Goal: Information Seeking & Learning: Compare options

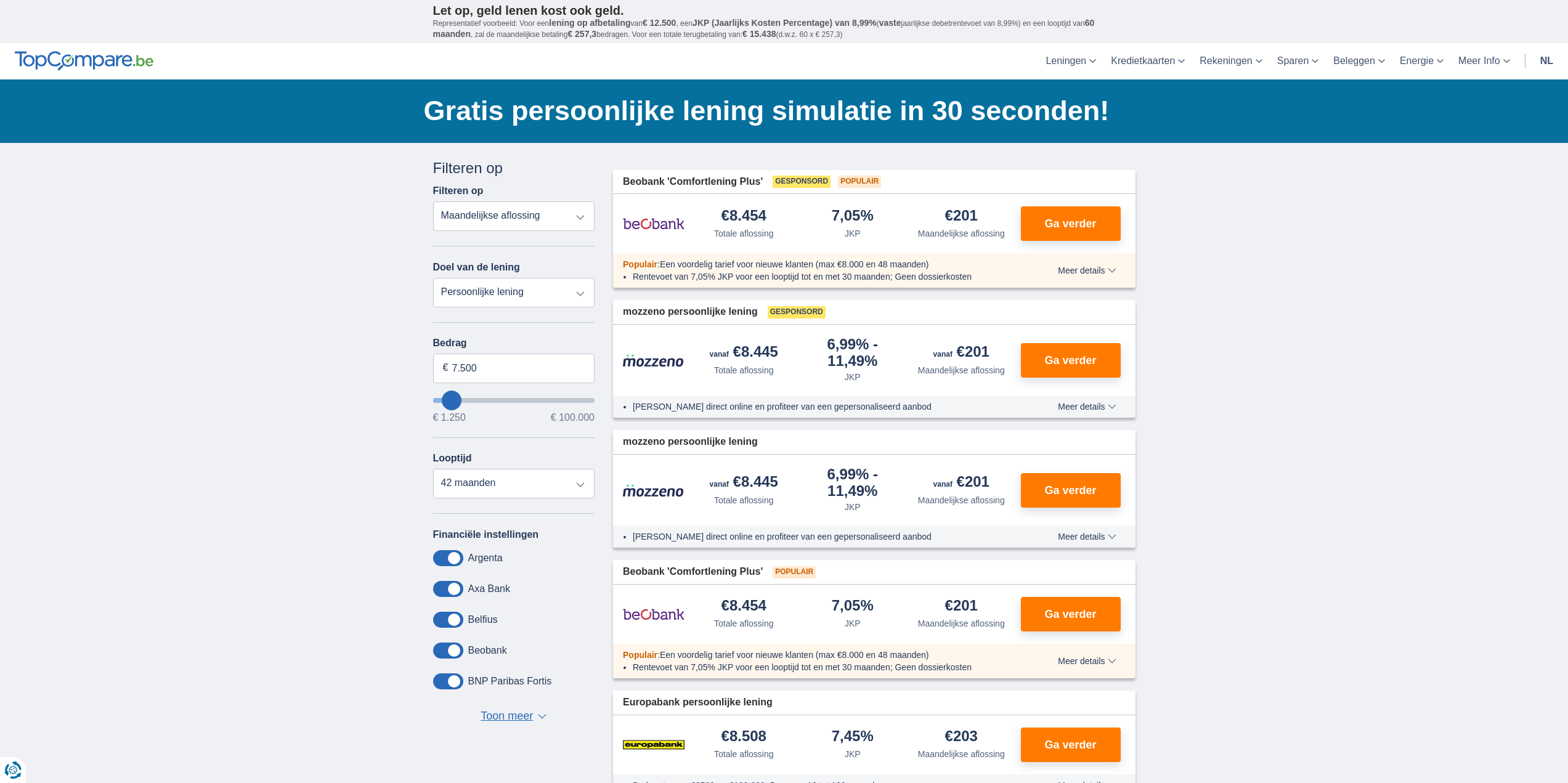
type input "8.250"
type input "10250"
type input "10.250"
select select "60"
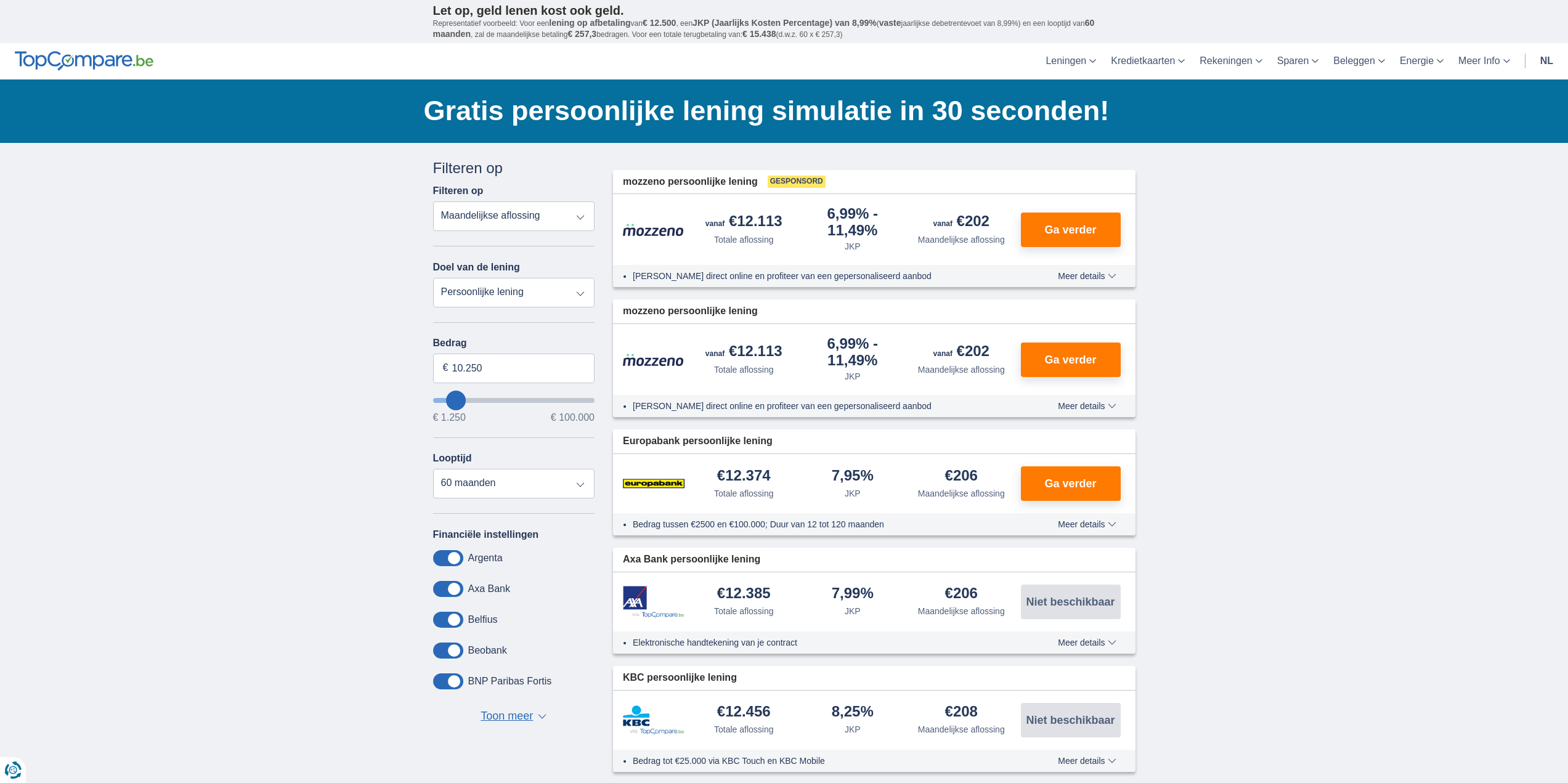
type input "8.250"
type input "8250"
select select "48"
type input "10.250"
type input "10250"
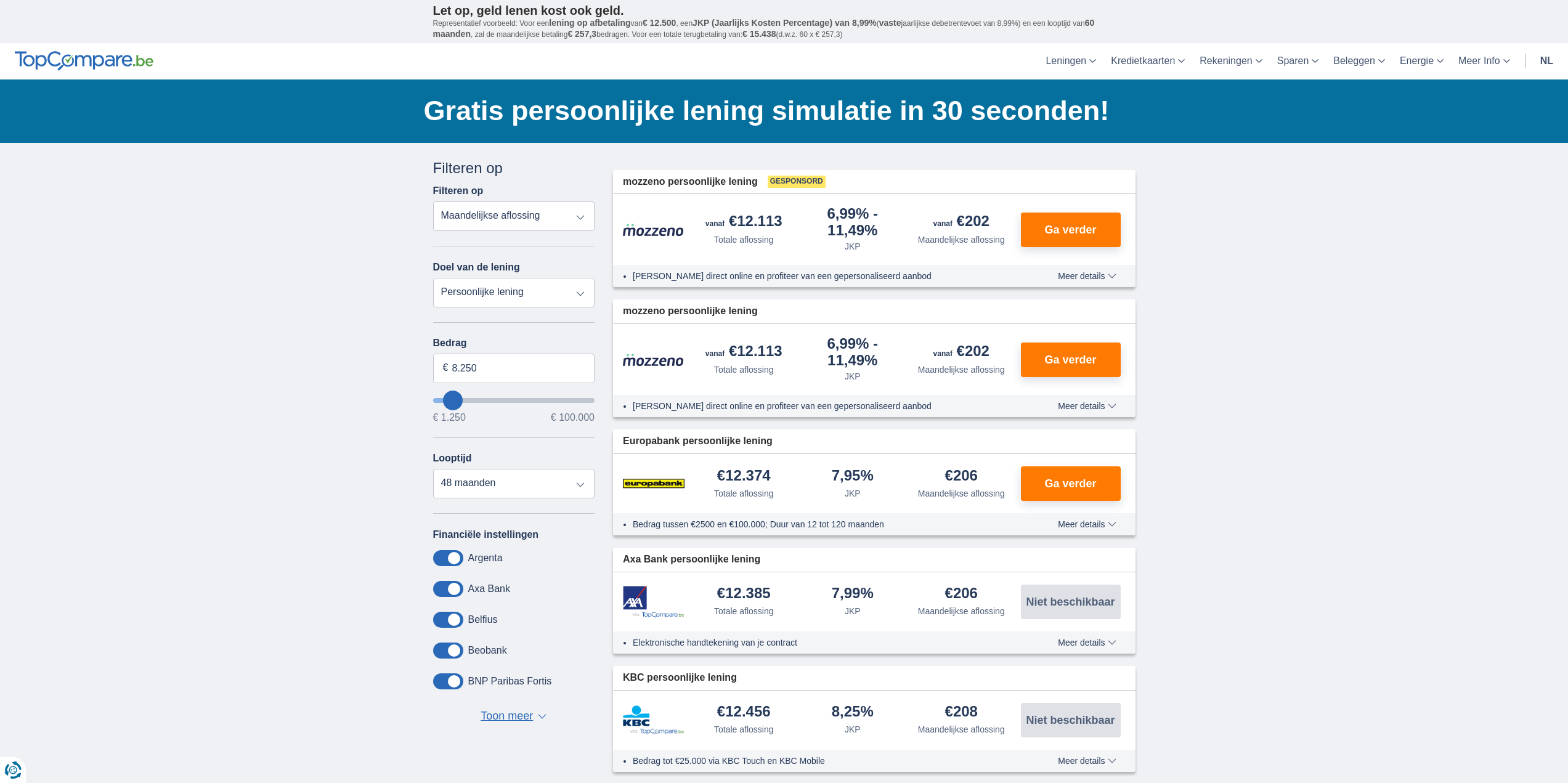
select select "60"
type input "99.250"
type input "99250"
click at [586, 398] on input "wantToBorrow" at bounding box center [514, 400] width 162 height 5
select select "120"
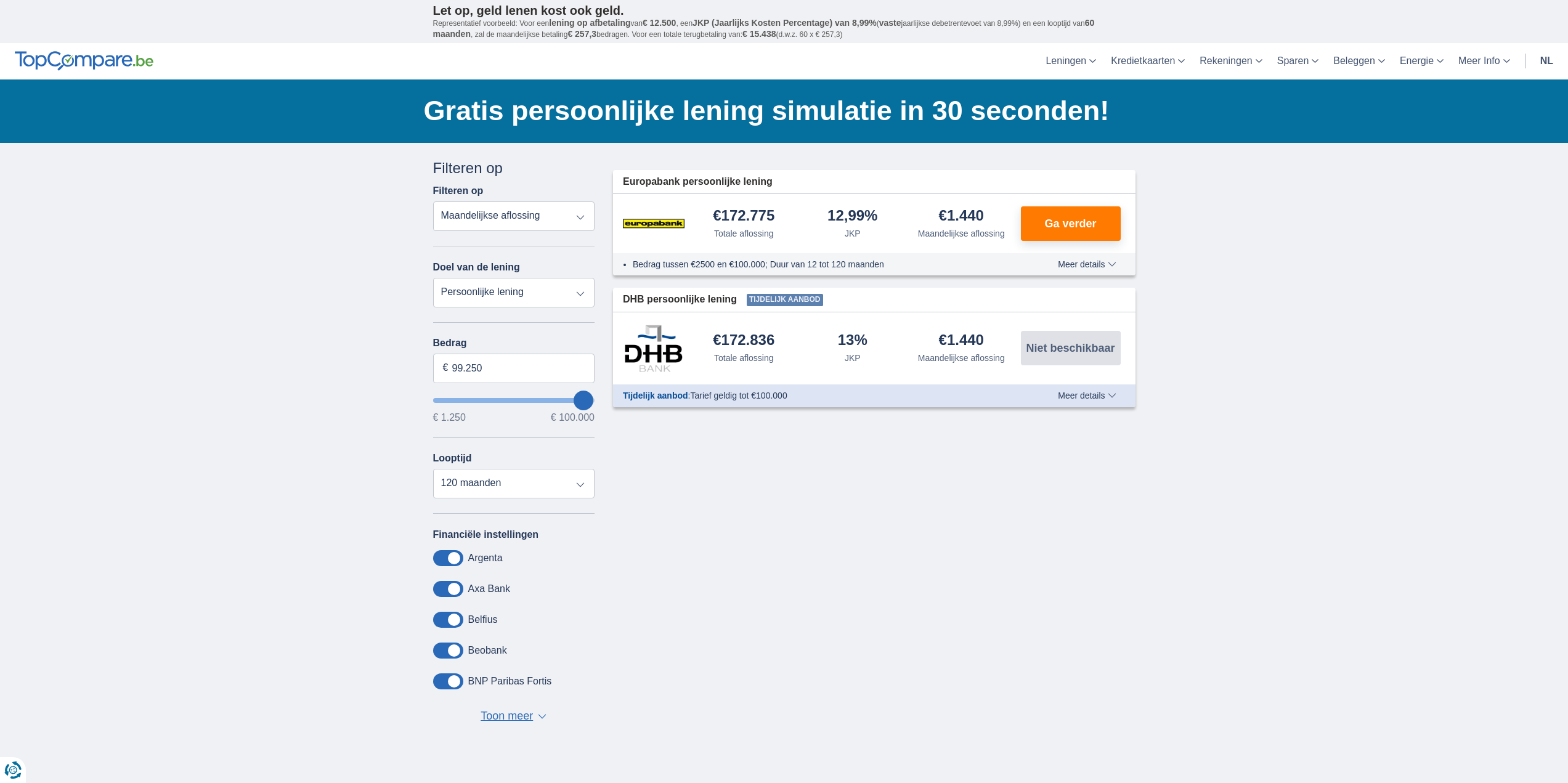
type input "98.250"
type input "98250"
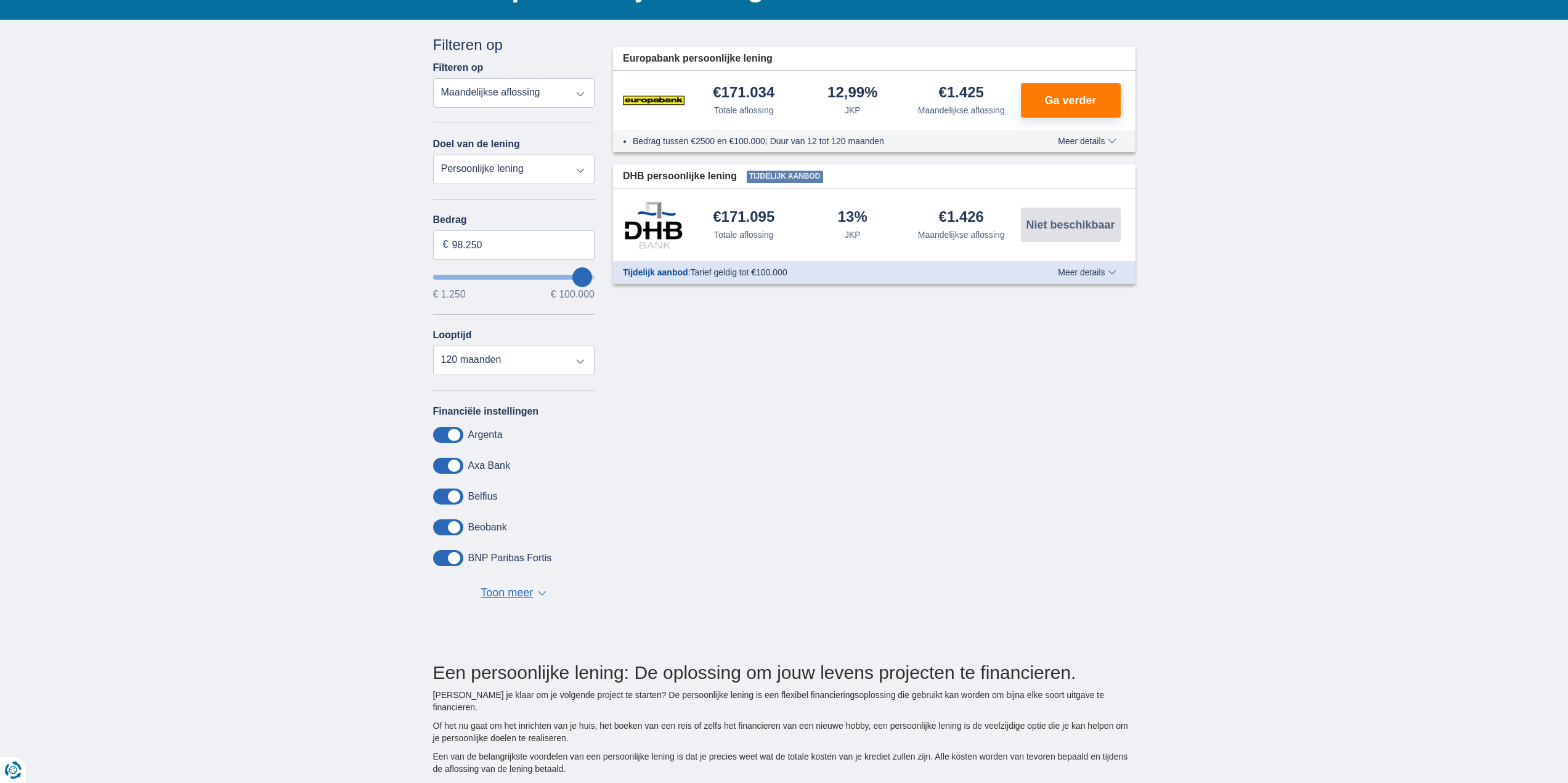
scroll to position [62, 0]
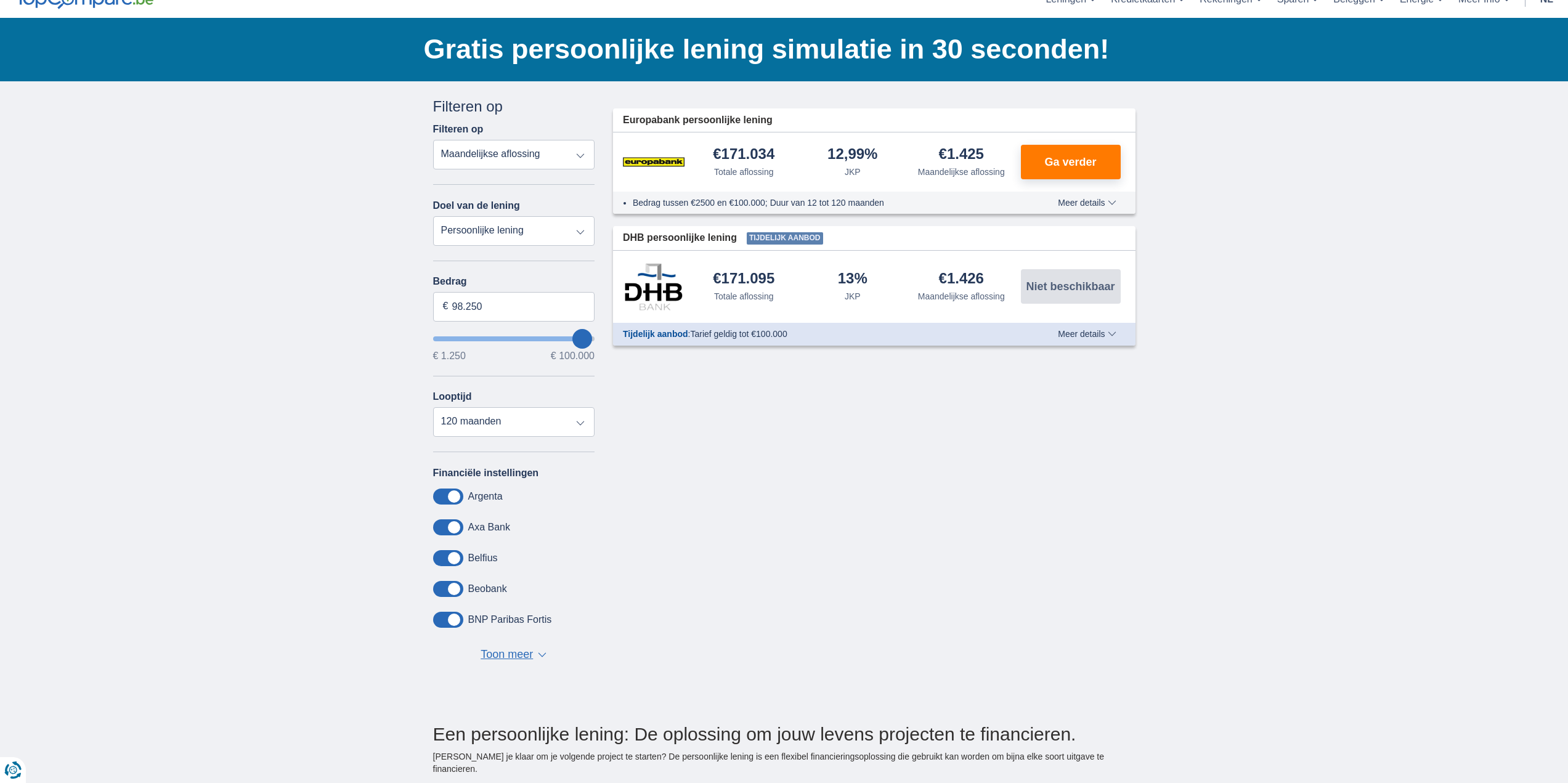
click at [579, 233] on select "Persoonlijke lening Auto Moto / fiets Mobilhome / caravan Renovatie Energie Sch…" at bounding box center [514, 231] width 162 height 30
select select "overdrafts"
click at [433, 216] on select "Persoonlijke lening Auto Moto / fiets Mobilhome / caravan Renovatie Energie Sch…" at bounding box center [514, 231] width 162 height 30
type input "2.000"
type input "2500"
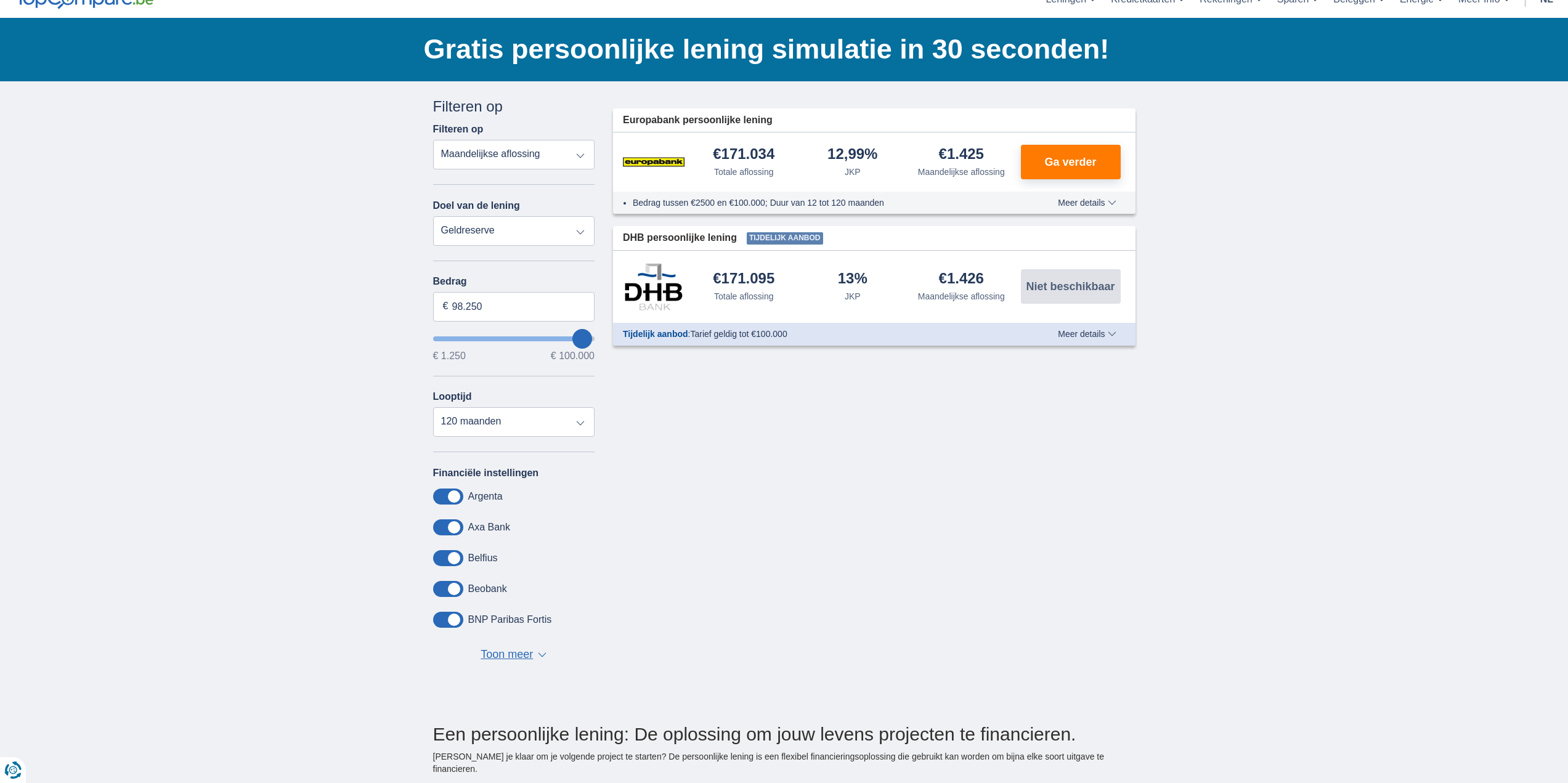
select select "24"
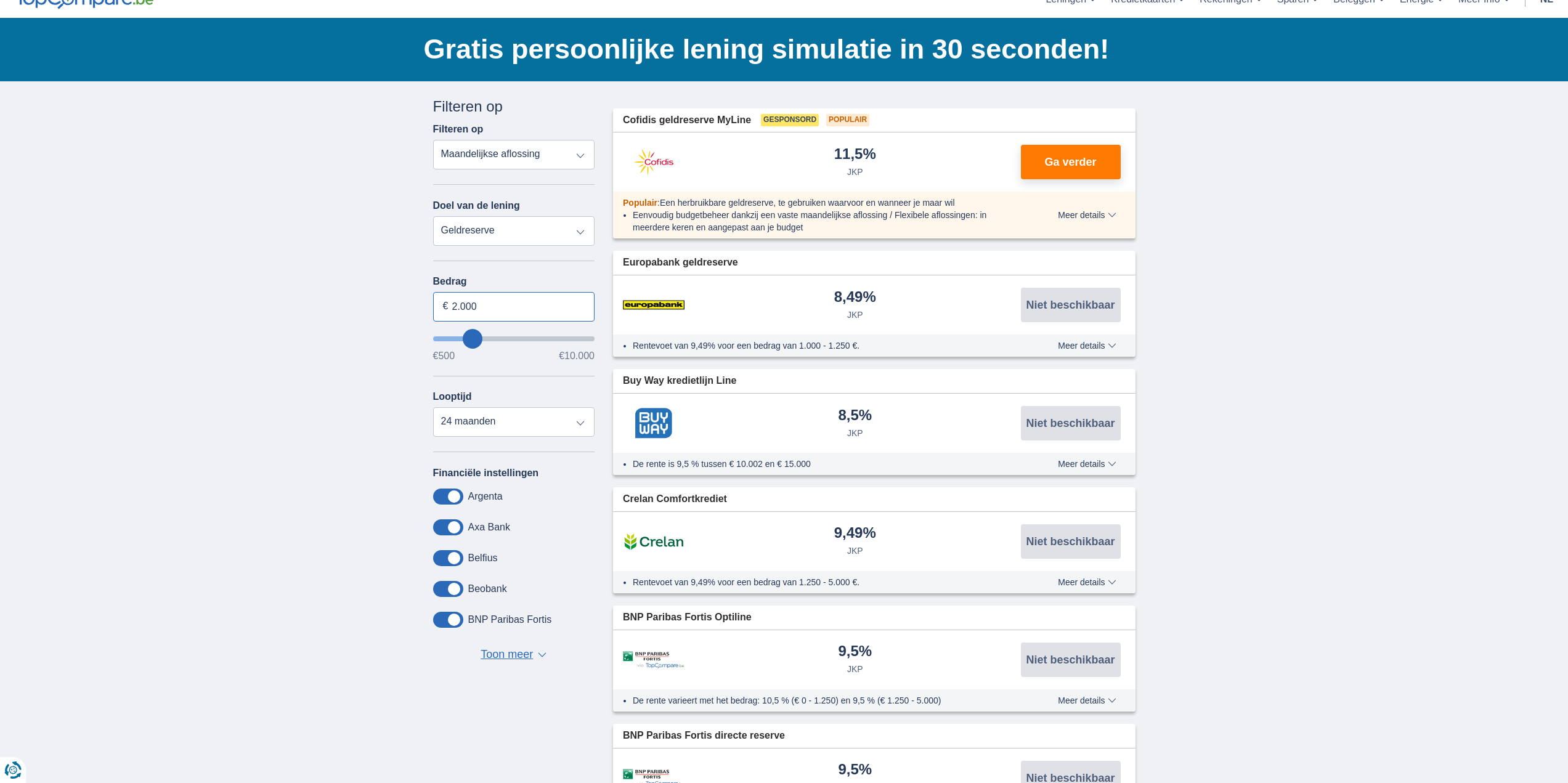
click at [523, 305] on input "2.000" at bounding box center [514, 306] width 162 height 30
type input "2500"
click at [567, 224] on select "Persoonlijke lening Auto Moto / fiets Mobilhome / caravan Renovatie Energie Sch…" at bounding box center [514, 231] width 162 height 30
select select "personalLoan"
click at [433, 216] on select "Persoonlijke lening Auto Moto / fiets Mobilhome / caravan Renovatie Energie Sch…" at bounding box center [514, 231] width 162 height 30
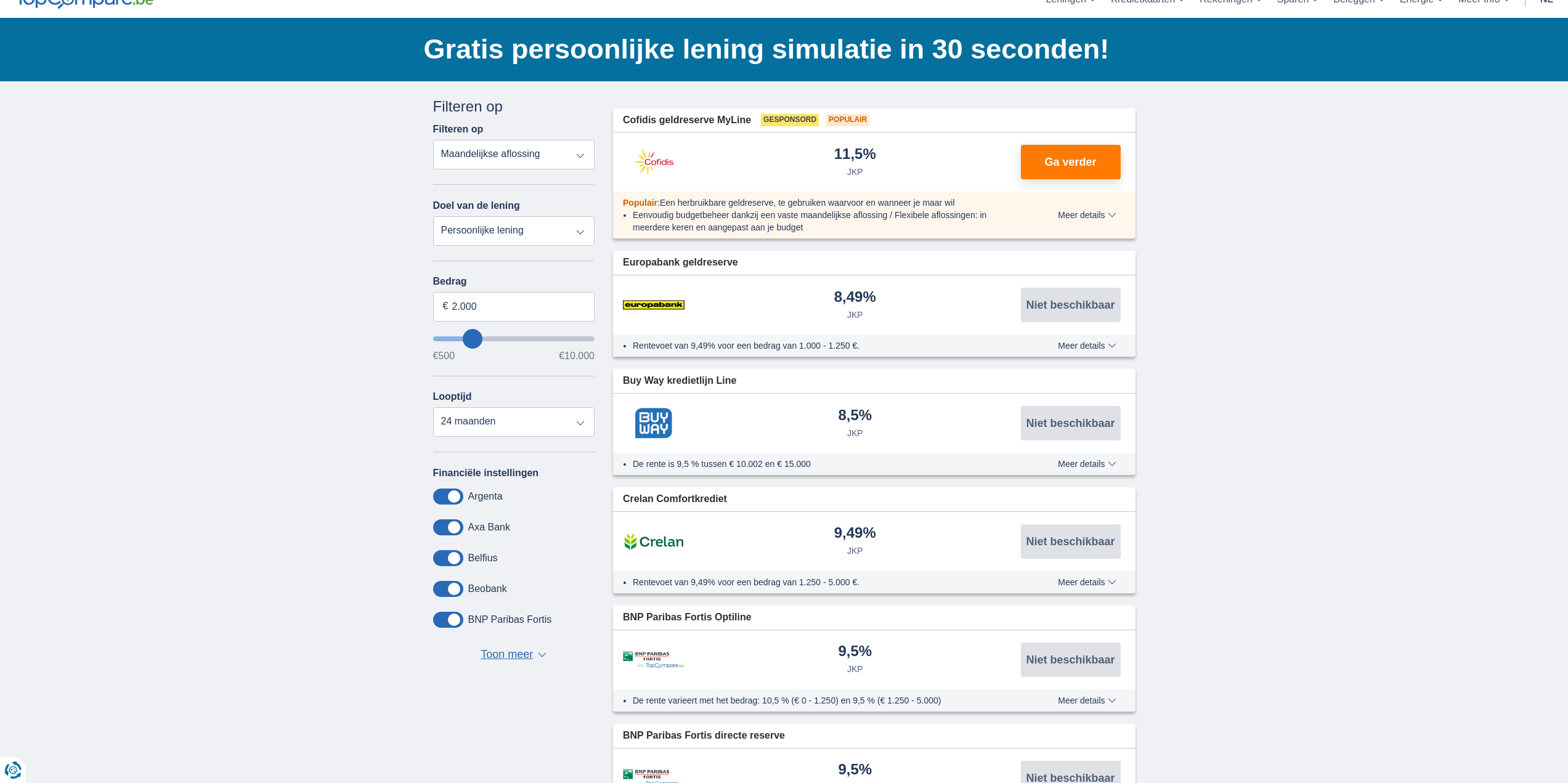
type input "7.500"
type input "7250"
select select "42"
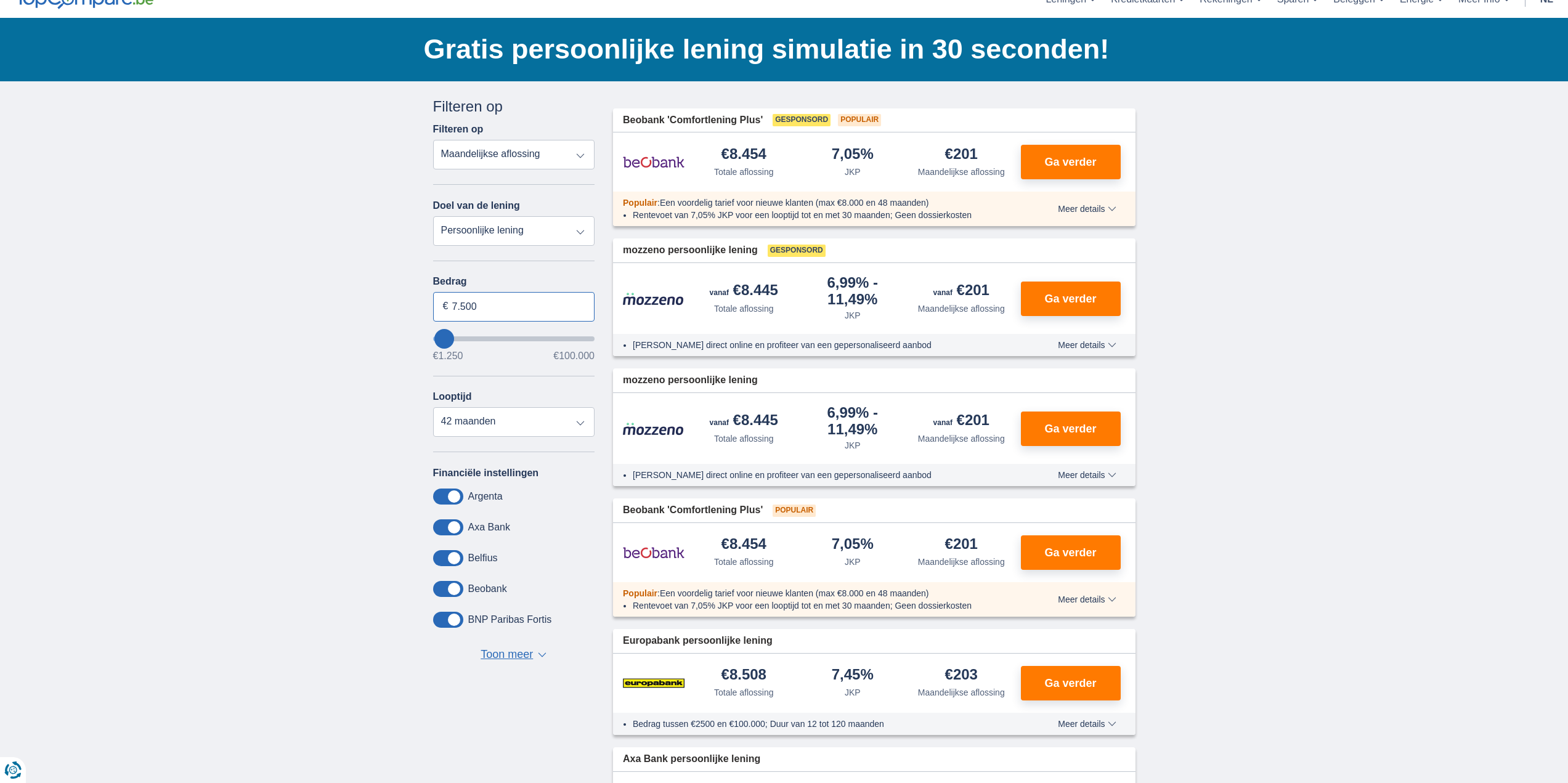
drag, startPoint x: 528, startPoint y: 316, endPoint x: 431, endPoint y: 309, distance: 97.3
click at [431, 309] on div "Annuleren Filters Filteren op Filteren op Totale aflossing JKP Maandelijkse afl…" at bounding box center [514, 389] width 180 height 586
type input "100.000"
type input "99250"
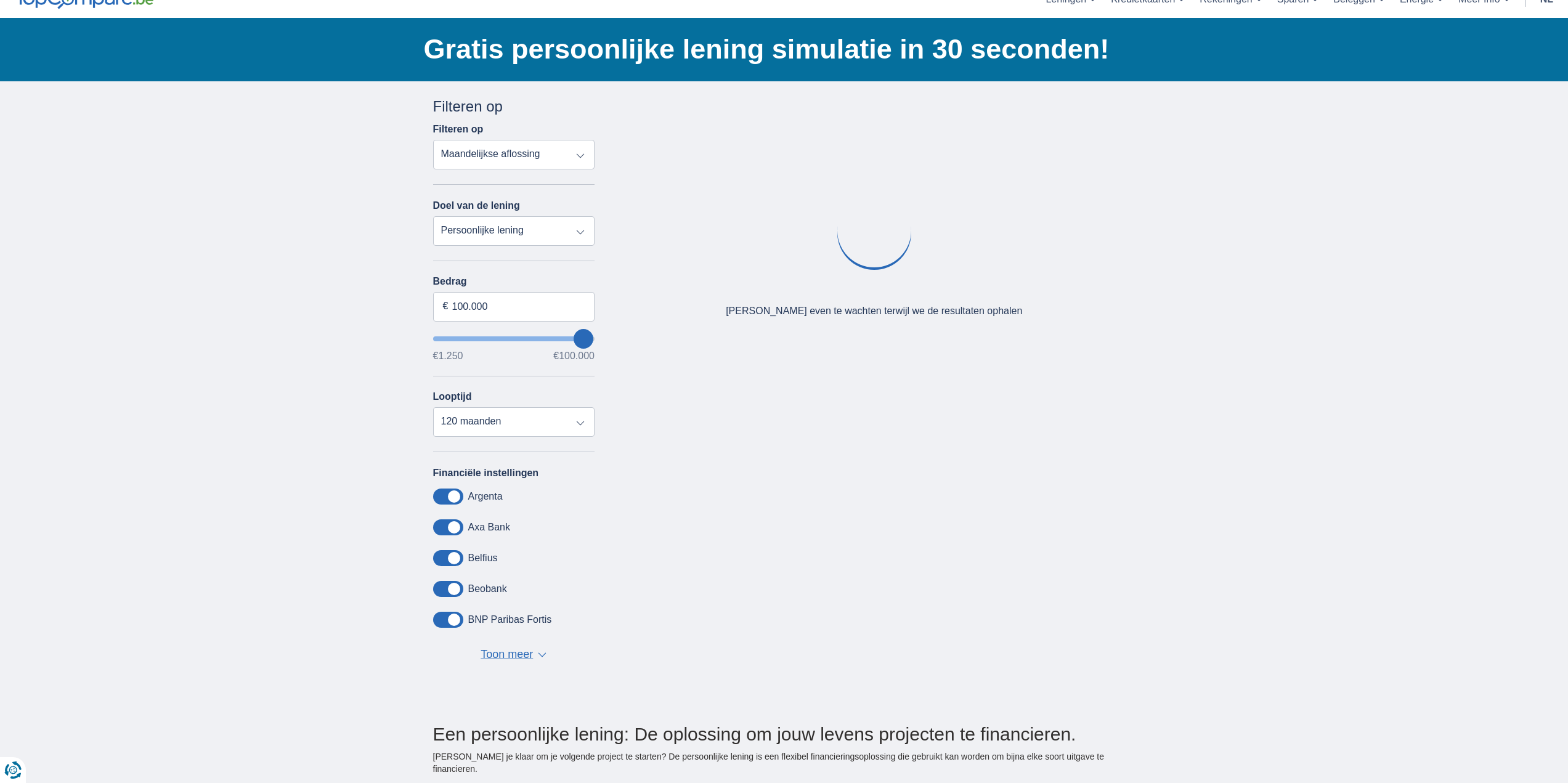
click at [584, 153] on select "Totale aflossing JKP Maandelijkse aflossing" at bounding box center [514, 154] width 162 height 30
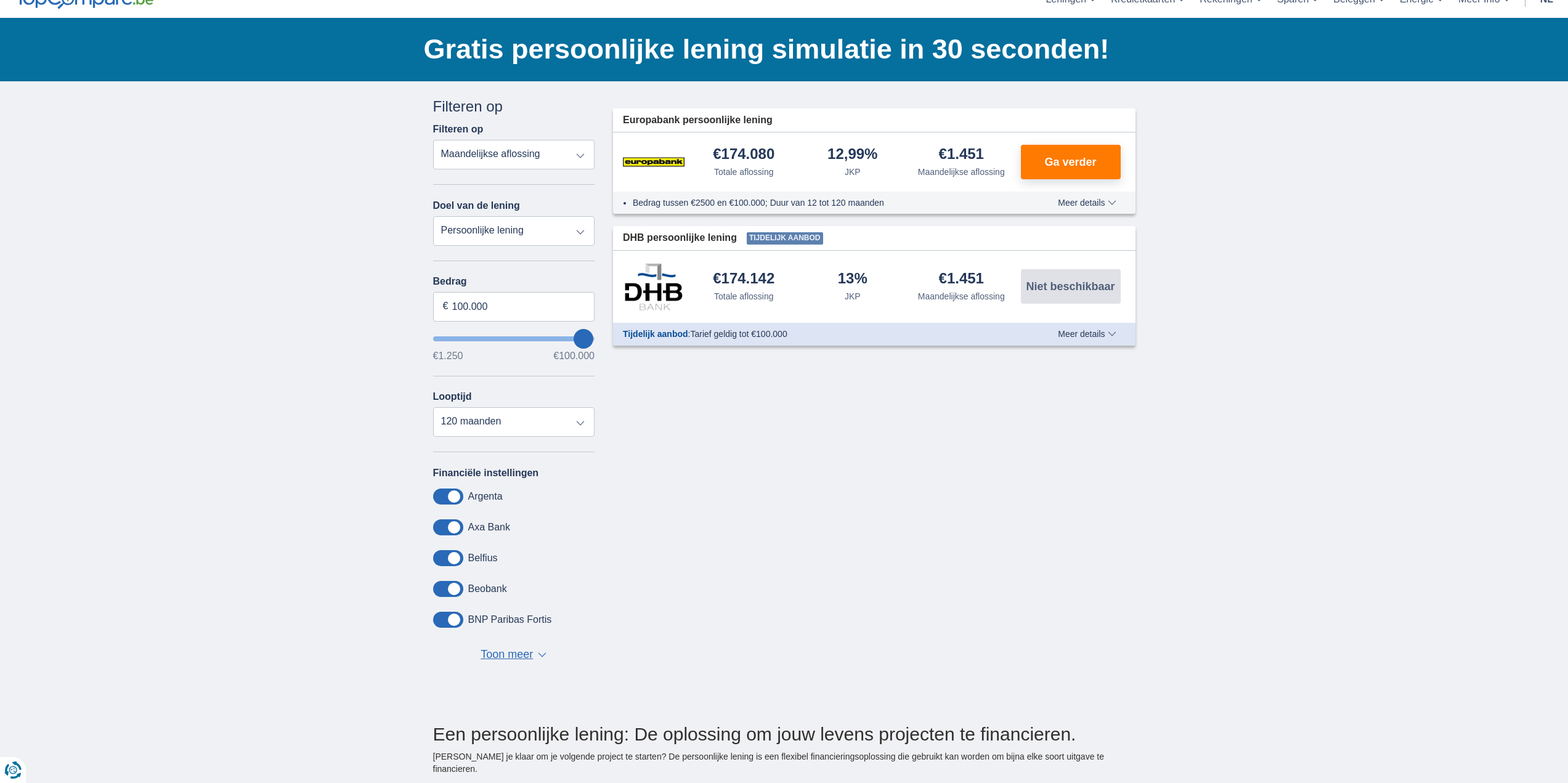
click at [584, 153] on select "Totale aflossing JKP Maandelijkse aflossing" at bounding box center [514, 154] width 162 height 30
click at [575, 417] on select "12 maanden 18 maanden 24 maanden 30 maanden 36 maanden 42 maanden 48 maanden 60…" at bounding box center [514, 422] width 162 height 30
click at [509, 635] on div "Financiële instellingen [GEOGRAPHIC_DATA] Axa Bank Belfius Beobank BNP Paribas …" at bounding box center [514, 565] width 162 height 196
click at [523, 657] on span "Toon meer" at bounding box center [507, 654] width 53 height 16
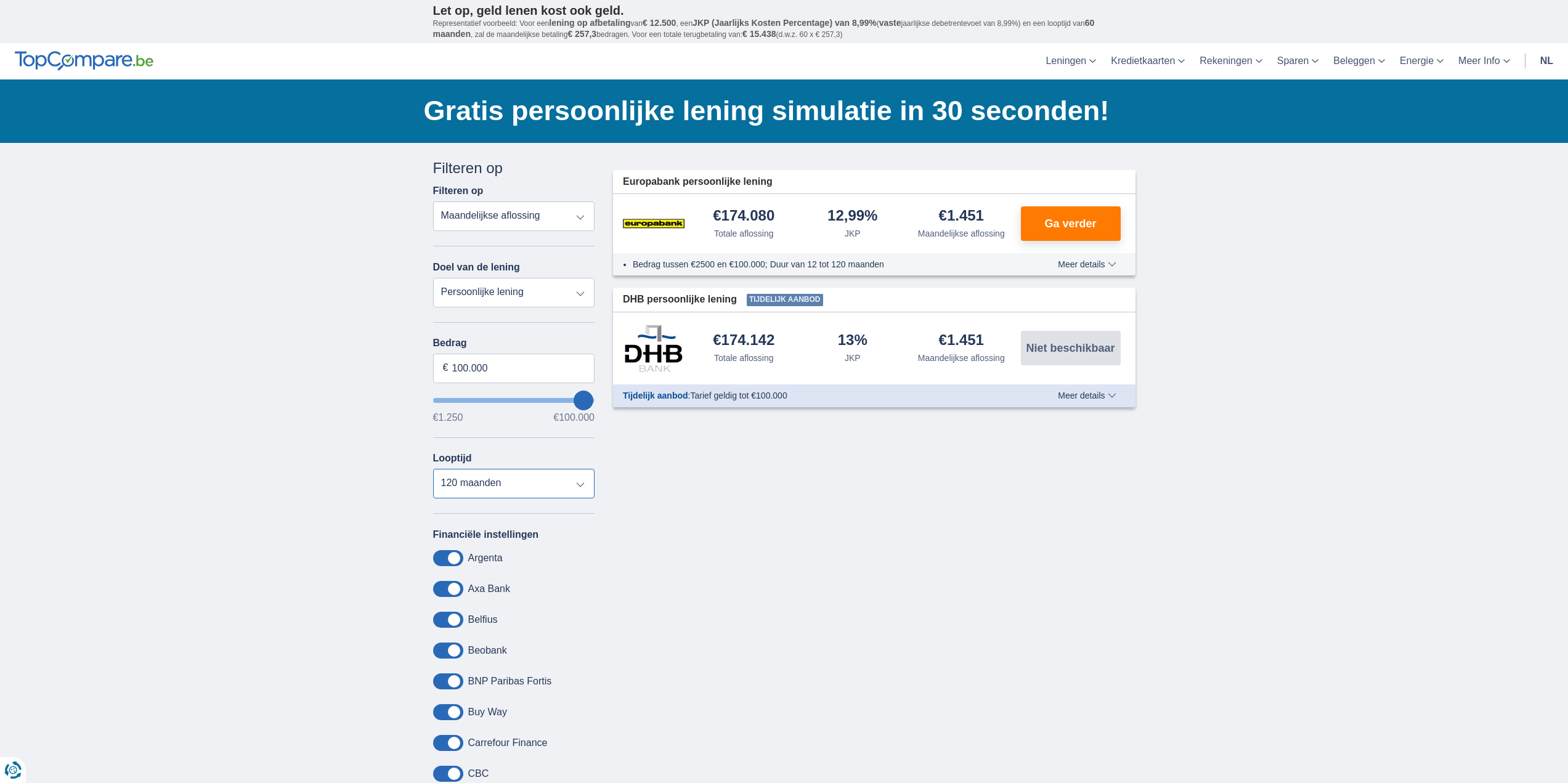
click at [578, 485] on select "12 maanden 18 maanden 24 maanden 30 maanden 36 maanden 42 maanden 48 maanden 60…" at bounding box center [514, 483] width 162 height 30
select select "12"
click at [433, 469] on select "12 maanden 18 maanden 24 maanden 30 maanden 36 maanden 42 maanden 48 maanden 60…" at bounding box center [514, 483] width 162 height 30
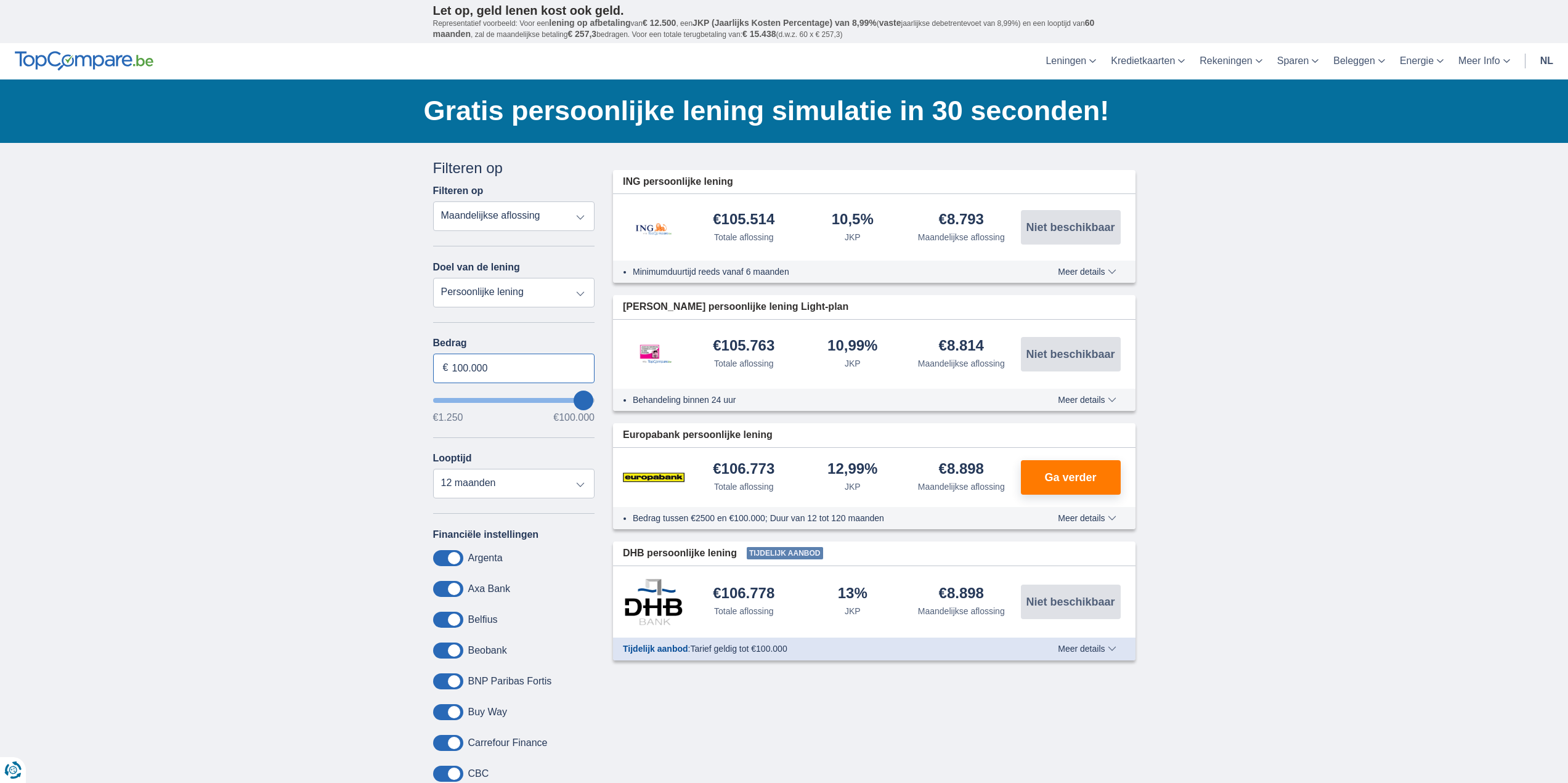
drag, startPoint x: 504, startPoint y: 366, endPoint x: 315, endPoint y: 361, distance: 189.1
click at [315, 361] on div "× widget.non-eligible-application.title widget.non-eligible-application.text no…" at bounding box center [784, 751] width 1568 height 1215
type input "50.000"
type input "50250"
select select "120"
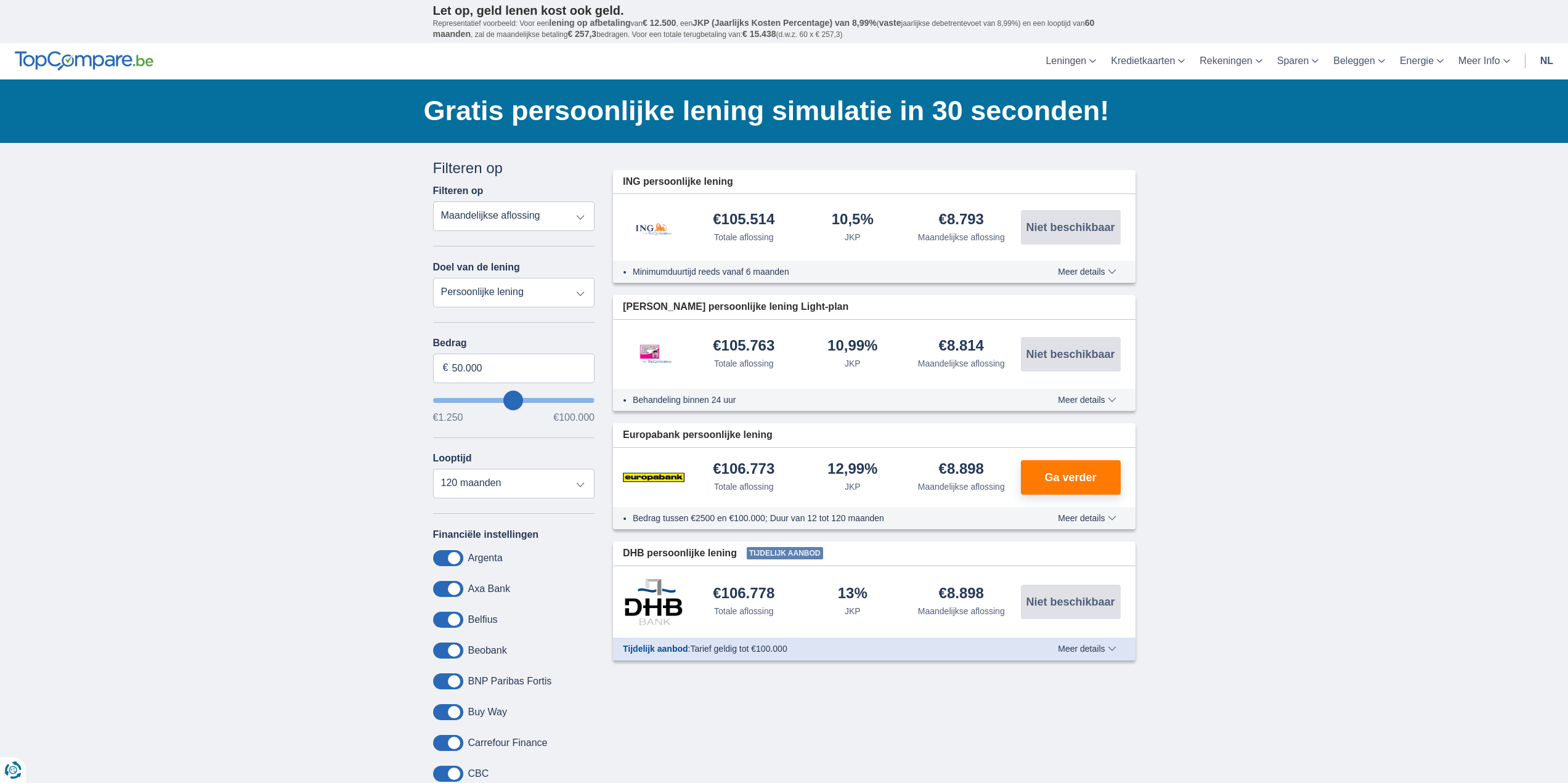
click at [664, 668] on div "Annuleren Filters Filteren op Filteren op Totale aflossing JKP Maandelijkse afl…" at bounding box center [784, 743] width 721 height 1171
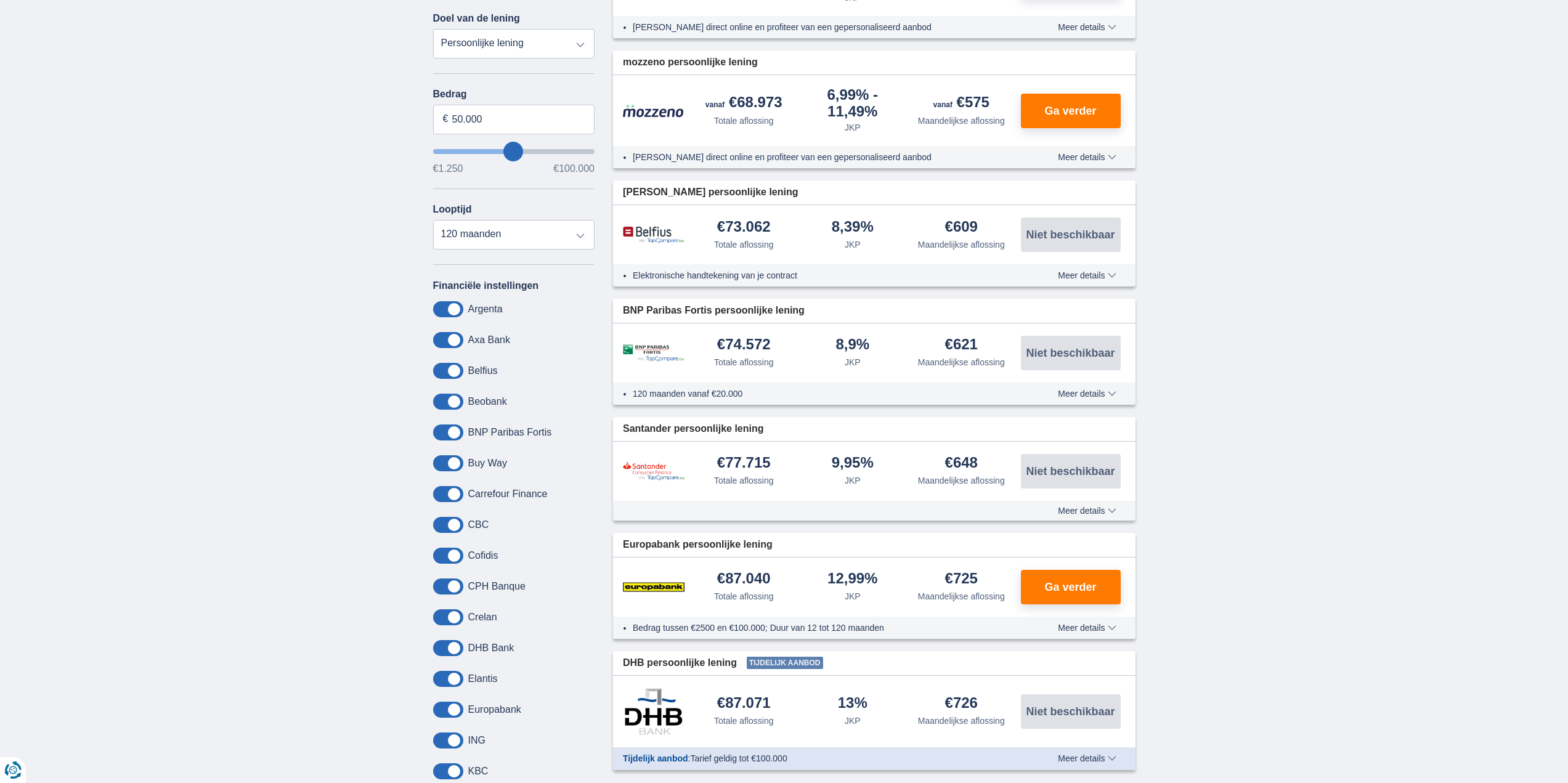
scroll to position [62, 0]
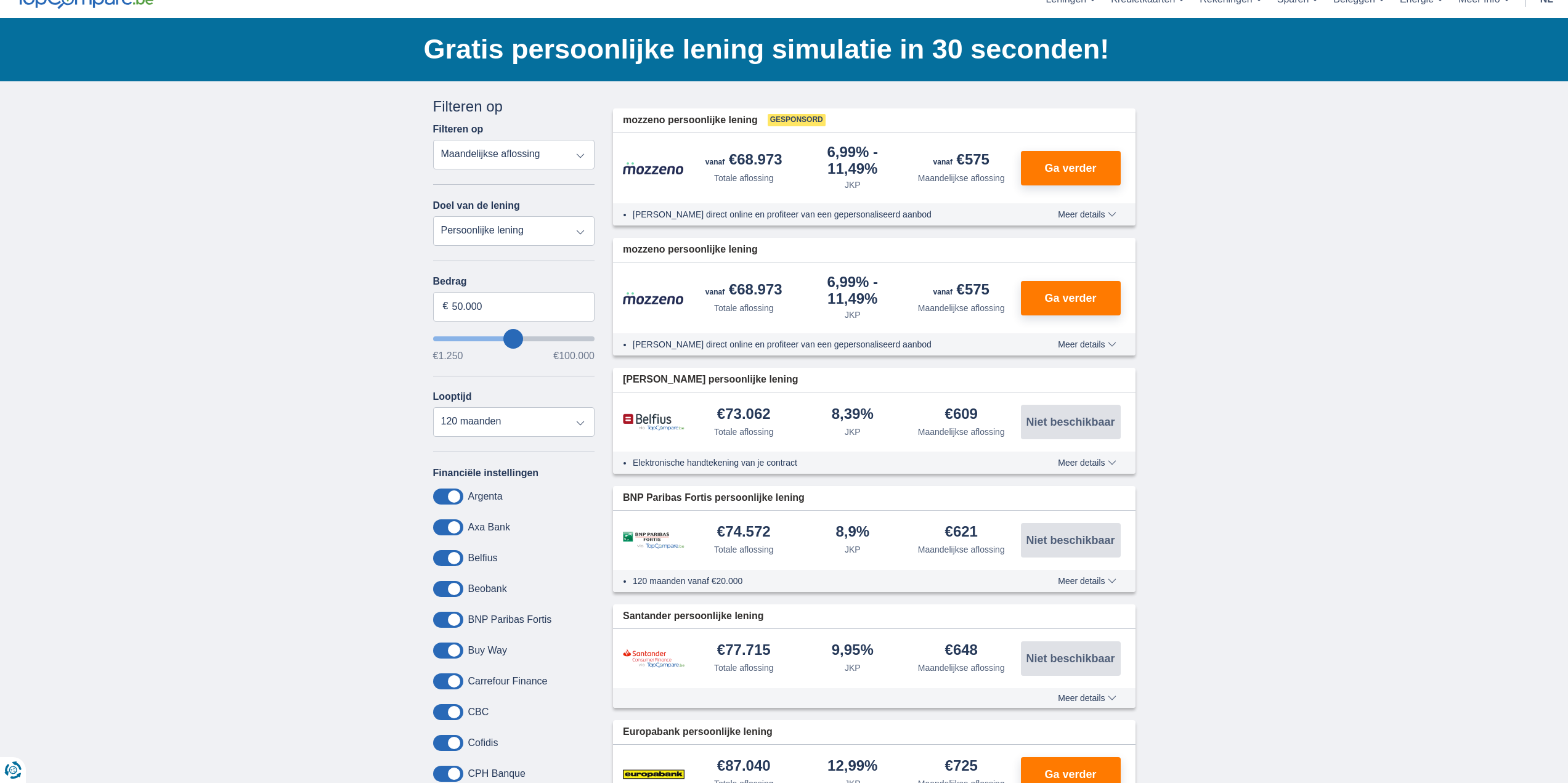
click at [575, 155] on select "Totale aflossing JKP Maandelijkse aflossing" at bounding box center [514, 154] width 162 height 30
click at [575, 219] on select "Persoonlijke lening Auto Moto / fiets Mobilhome / caravan Renovatie Energie Sch…" at bounding box center [514, 231] width 162 height 30
select select "energySavings"
click at [433, 216] on select "Persoonlijke lening Auto Moto / fiets Mobilhome / caravan Renovatie Energie Sch…" at bounding box center [514, 231] width 162 height 30
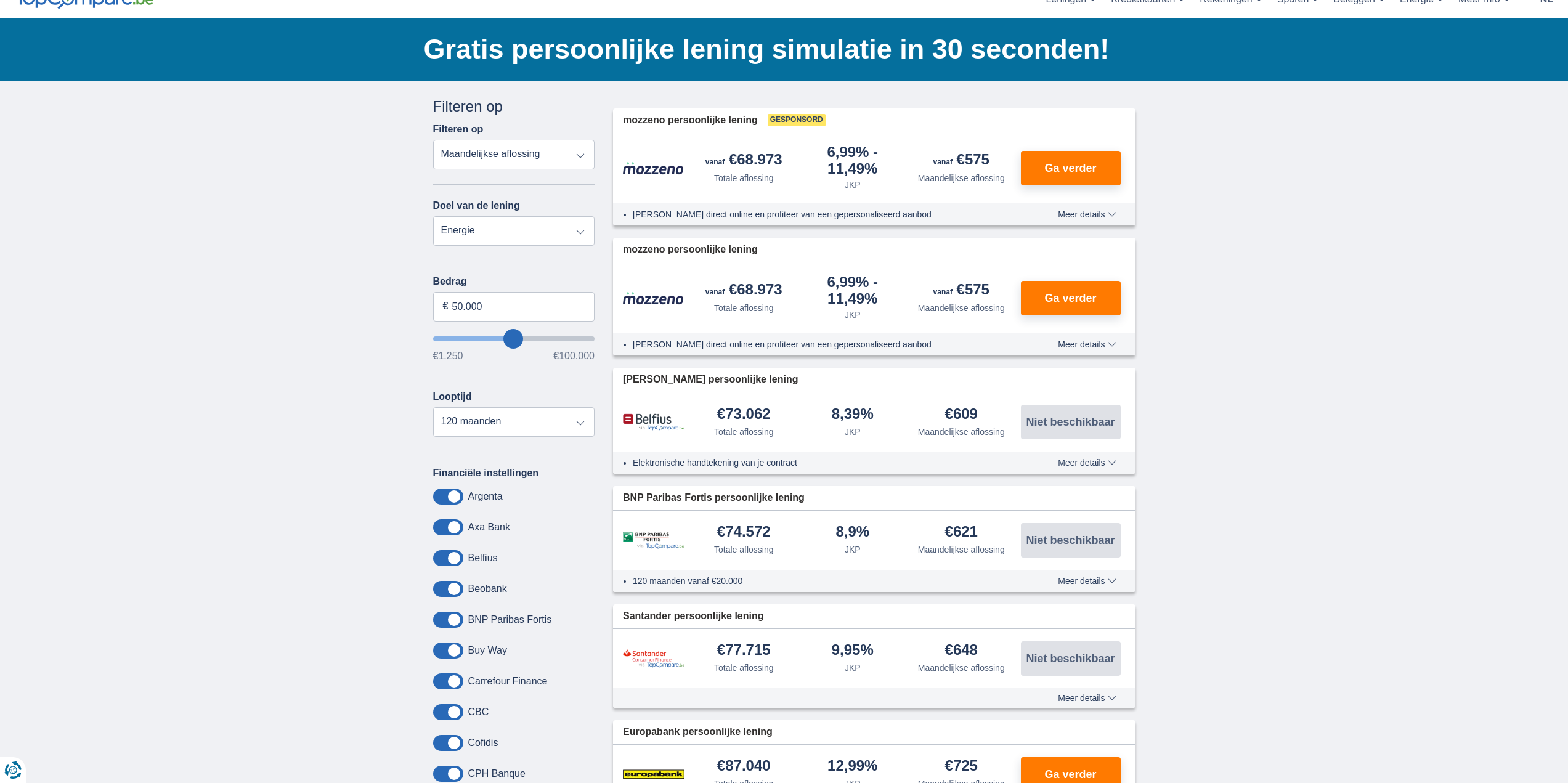
type input "15.000"
type input "15250"
select select "60"
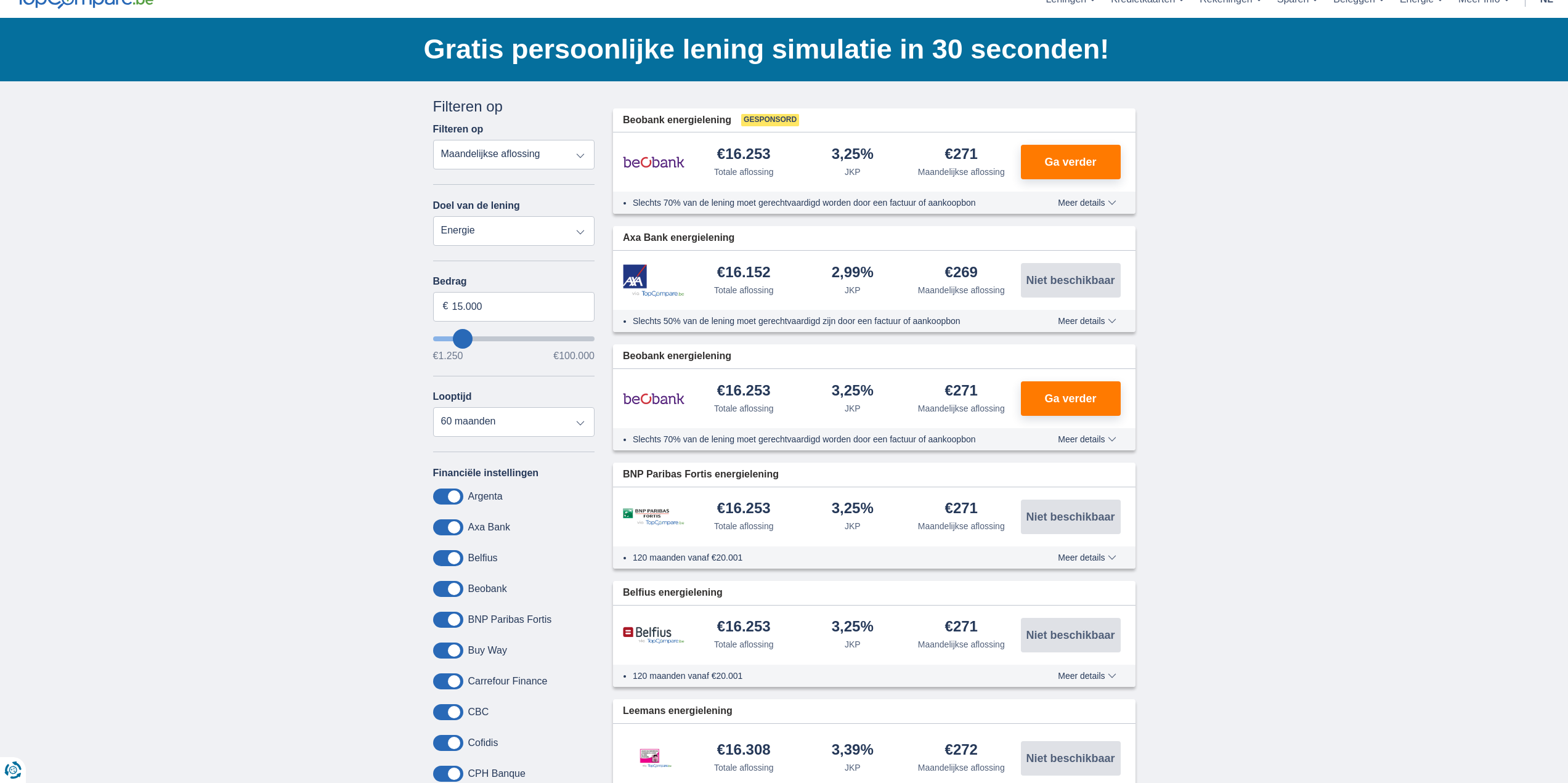
type input "17.250"
type input "17250"
select select "84"
type input "18250"
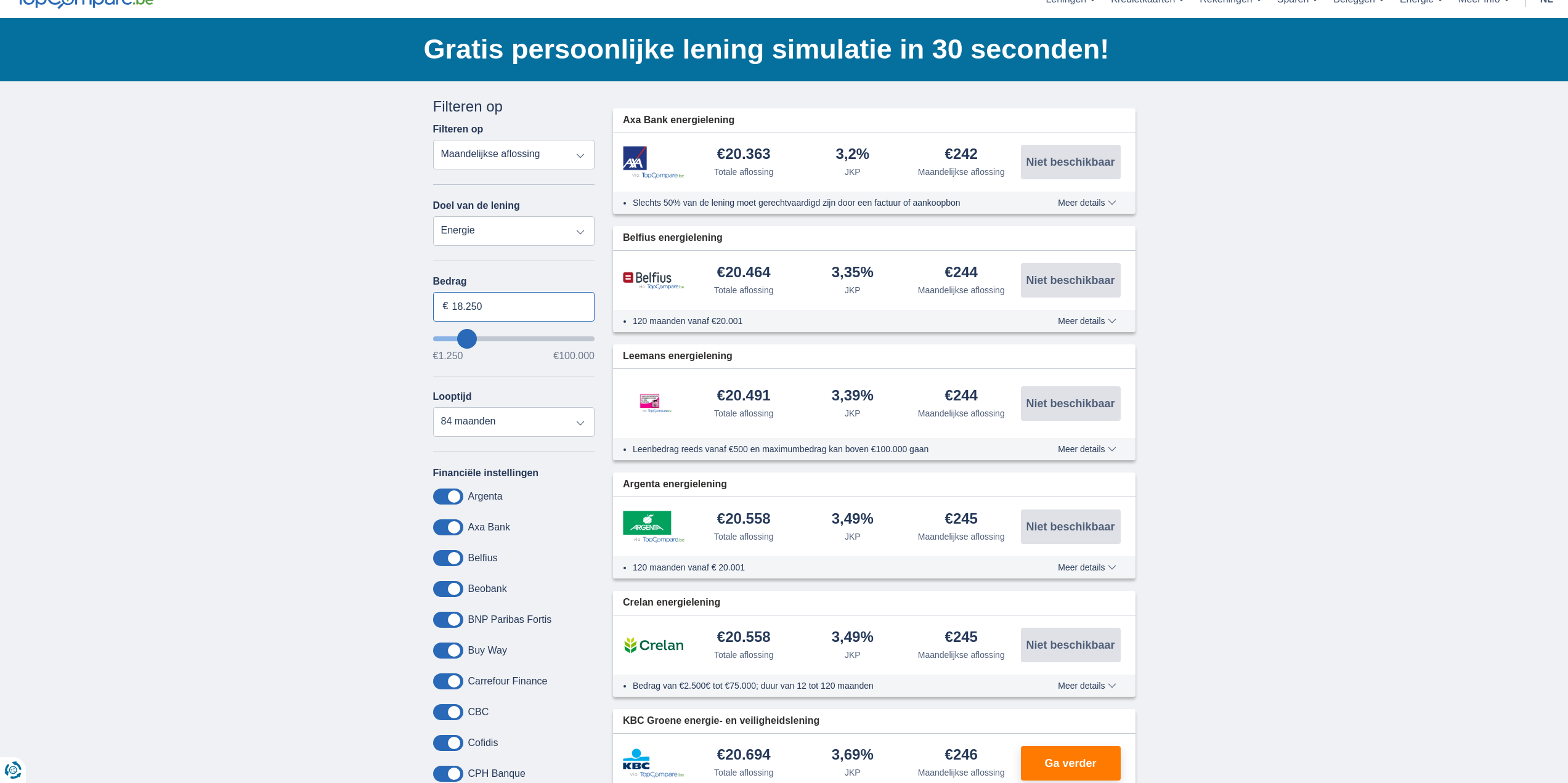
drag, startPoint x: 499, startPoint y: 305, endPoint x: 368, endPoint y: 294, distance: 131.5
click at [368, 294] on div "× widget.non-eligible-application.title widget.non-eligible-application.text no…" at bounding box center [784, 689] width 1568 height 1215
type input "0"
type input "50.000"
type input "50250"
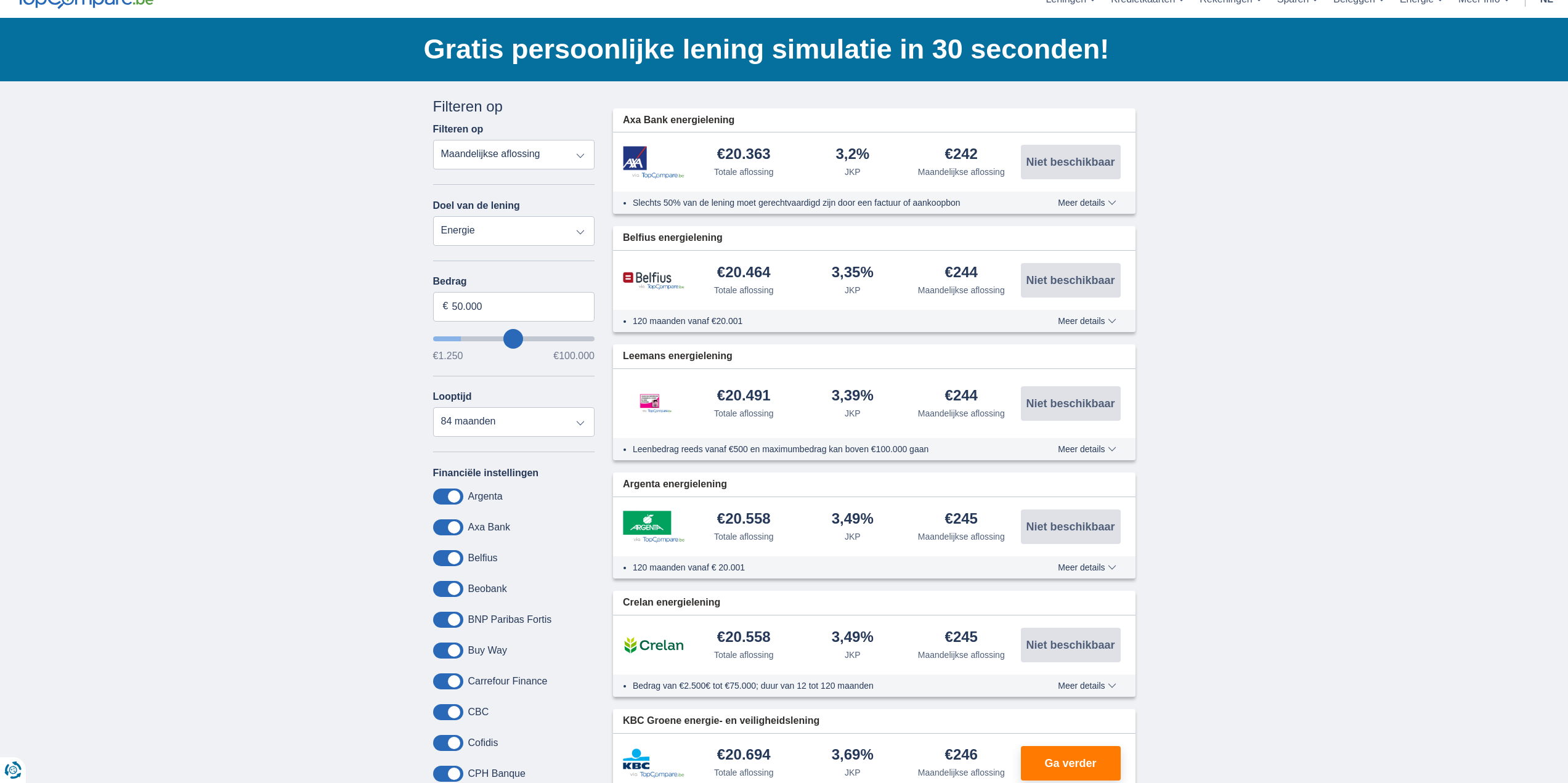
click at [507, 356] on div "€1.250 €100.000" at bounding box center [514, 356] width 162 height 10
select select "120"
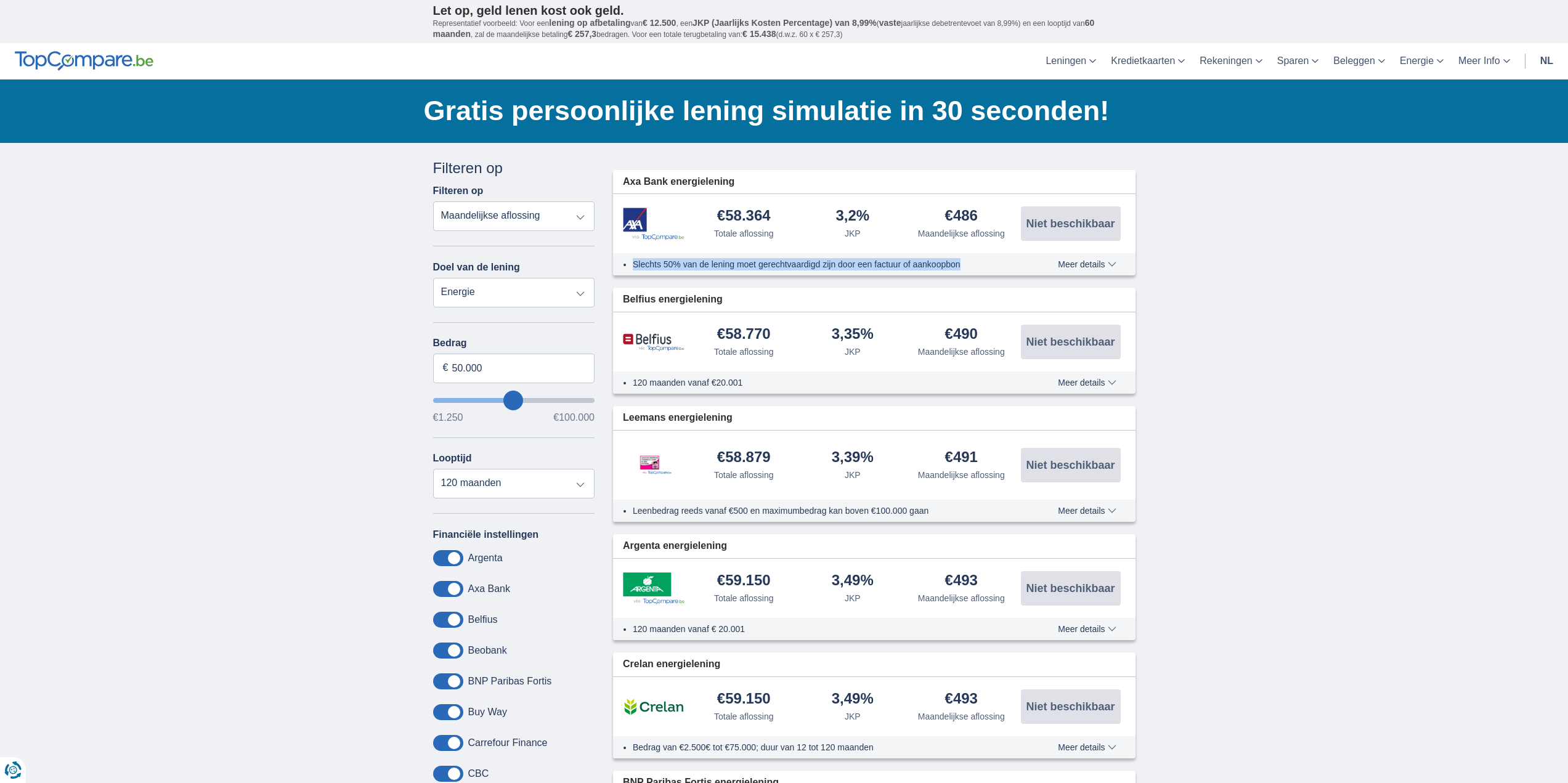
drag, startPoint x: 960, startPoint y: 263, endPoint x: 619, endPoint y: 268, distance: 341.0
click at [619, 268] on div "Slechts 50% van de lening moet gerechtvaardigd zijn door een factuur of aankoop…" at bounding box center [818, 264] width 410 height 12
click at [558, 292] on select "Persoonlijke lening Auto Moto / fiets Mobilhome / caravan Renovatie Energie Sch…" at bounding box center [514, 292] width 162 height 30
select select "renovationLoan"
click at [433, 278] on select "Persoonlijke lening Auto Moto / fiets Mobilhome / caravan Renovatie Energie Sch…" at bounding box center [514, 292] width 162 height 30
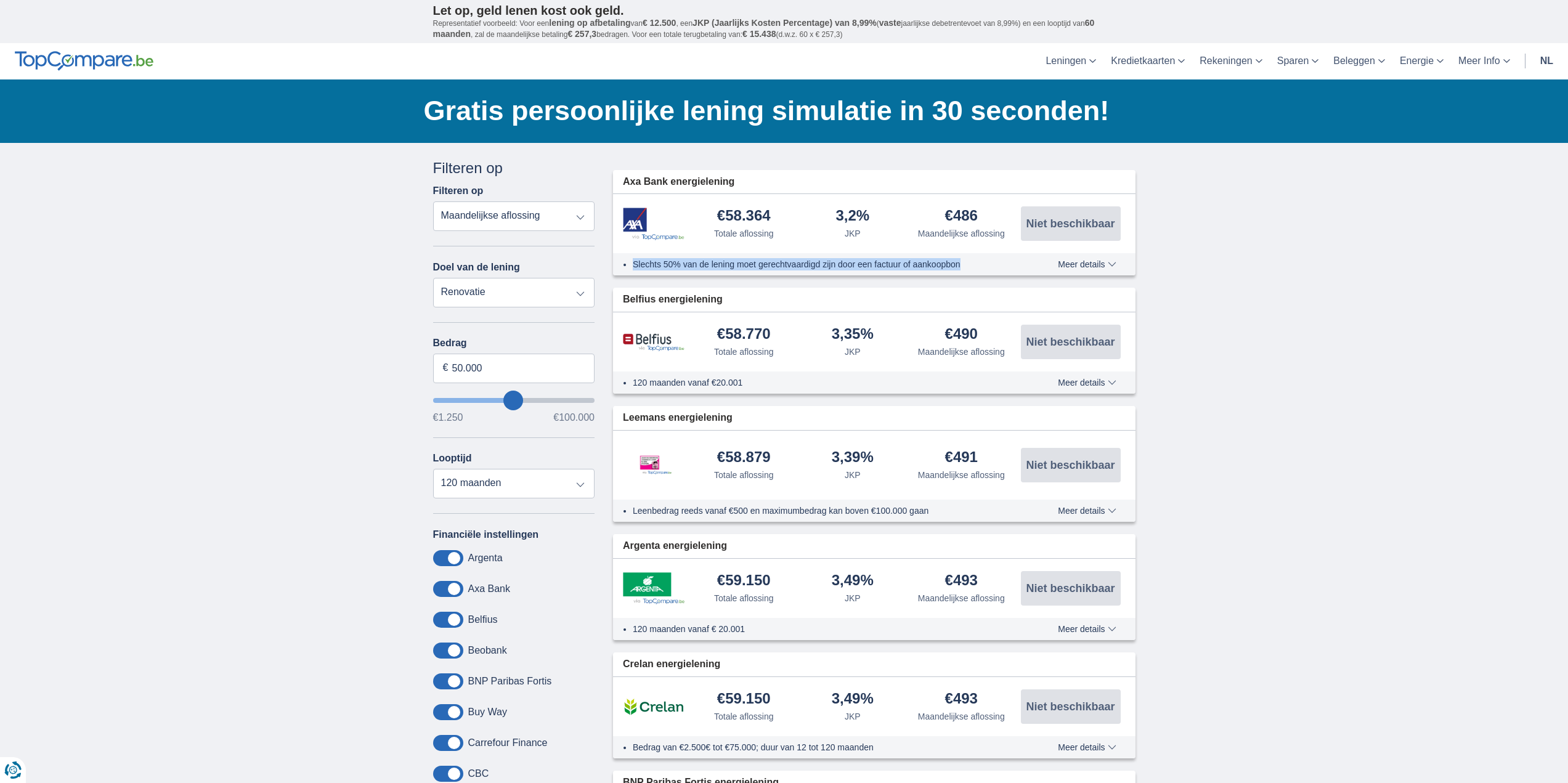
type input "15.000"
type input "15250"
select select "60"
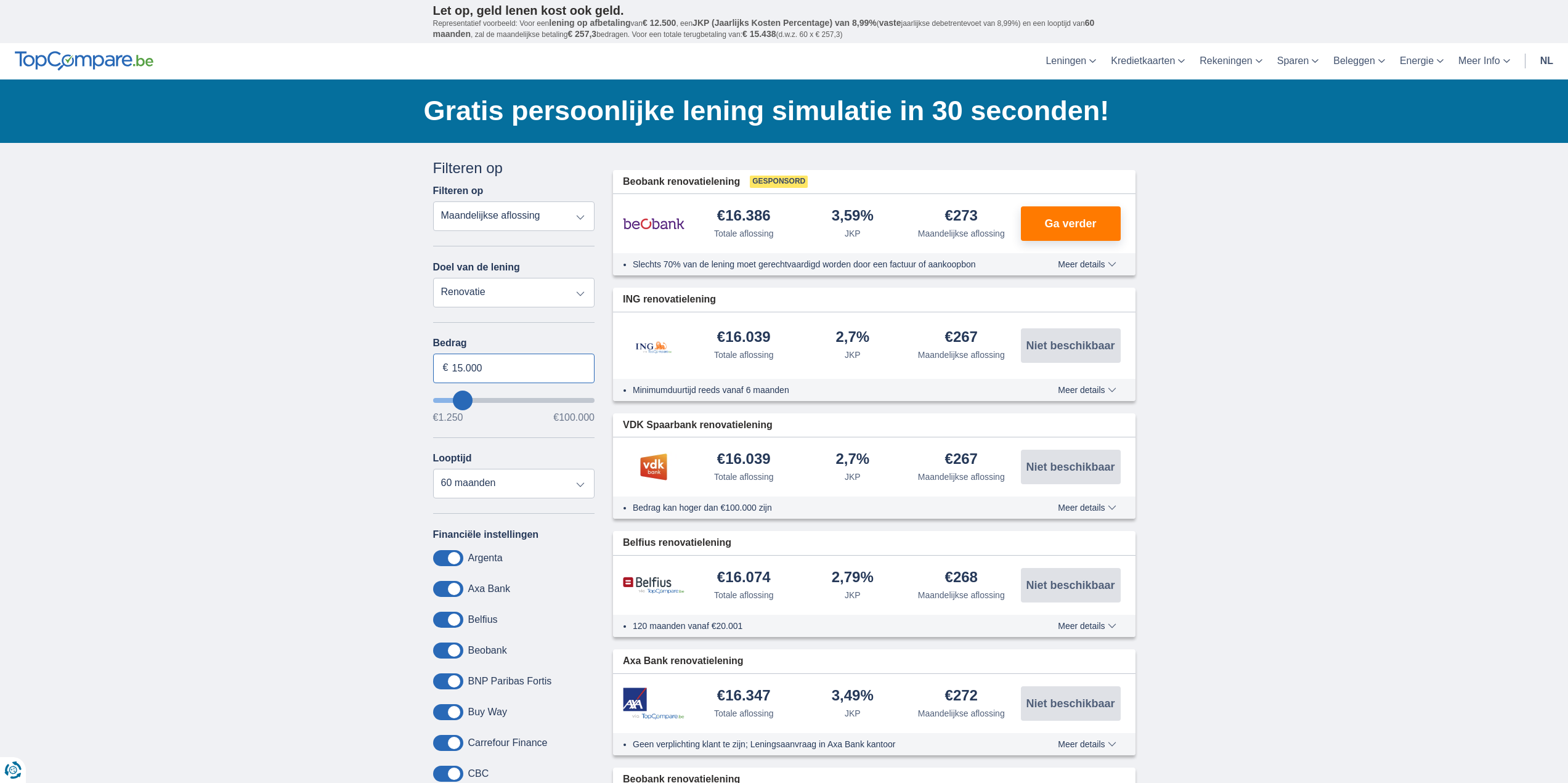
drag, startPoint x: 492, startPoint y: 362, endPoint x: 386, endPoint y: 363, distance: 106.0
type input "50.000"
type input "50250"
select select "120"
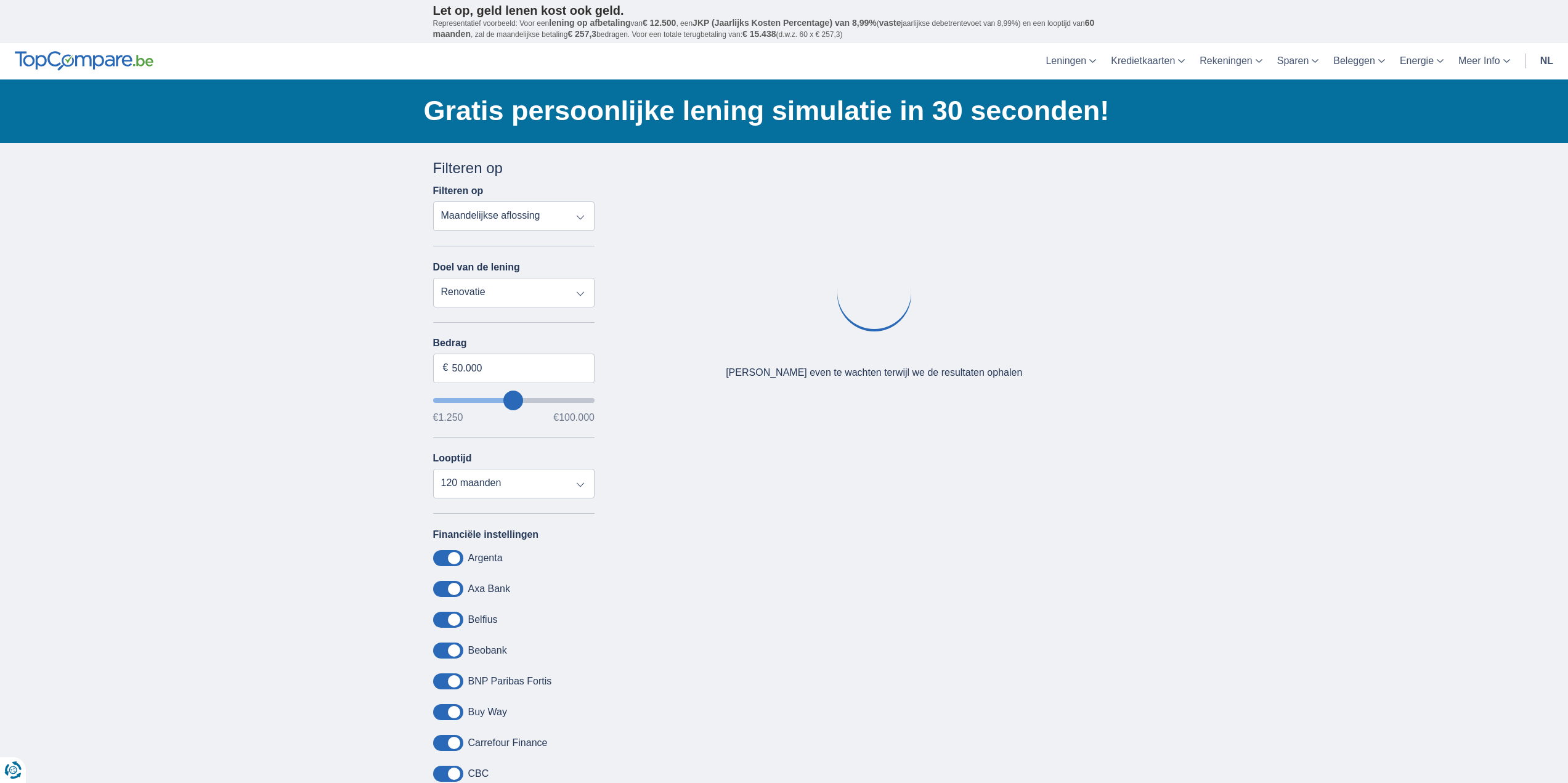
click at [406, 407] on div "× widget.non-eligible-application.title widget.non-eligible-application.text no…" at bounding box center [784, 751] width 1568 height 1215
